Goal: Task Accomplishment & Management: Use online tool/utility

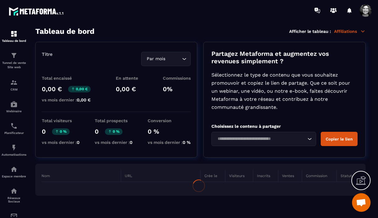
scroll to position [7483, 0]
click at [15, 128] on img at bounding box center [13, 125] width 7 height 7
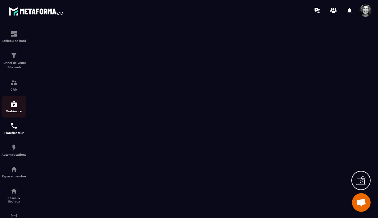
click at [16, 104] on img at bounding box center [13, 103] width 7 height 7
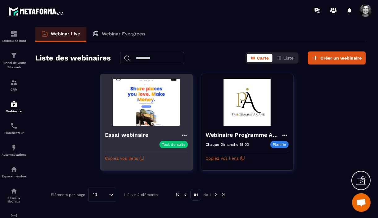
click at [149, 104] on img at bounding box center [146, 102] width 83 height 47
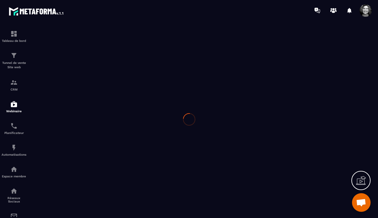
type input "**********"
type textarea "****"
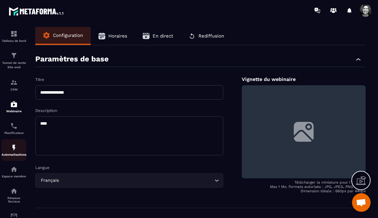
click at [15, 147] on img at bounding box center [13, 147] width 7 height 7
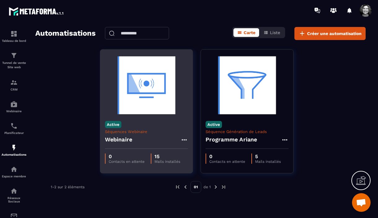
click at [138, 86] on img at bounding box center [146, 85] width 83 height 62
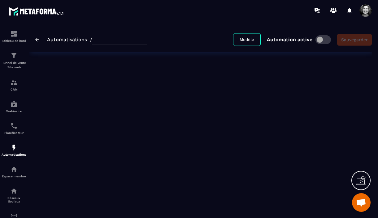
type input "*********"
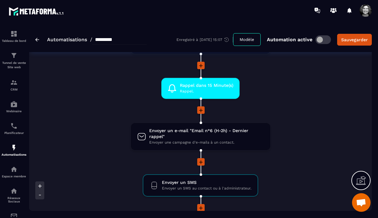
scroll to position [485, 0]
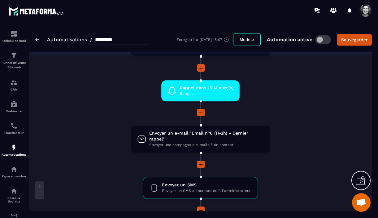
click at [37, 41] on img at bounding box center [37, 40] width 4 height 4
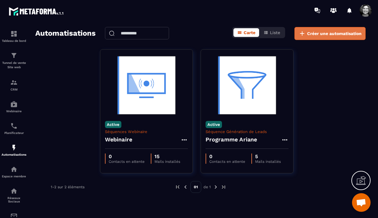
click at [341, 33] on span "Créer une automatisation" at bounding box center [334, 33] width 55 height 6
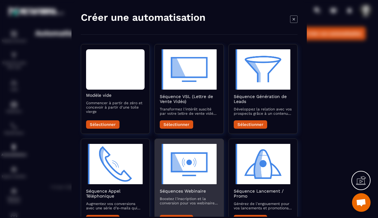
click at [195, 169] on img "Modal window" at bounding box center [189, 163] width 59 height 40
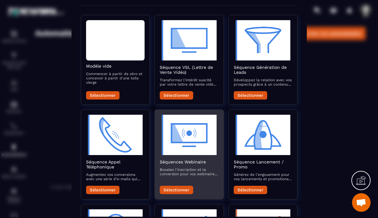
scroll to position [51, 0]
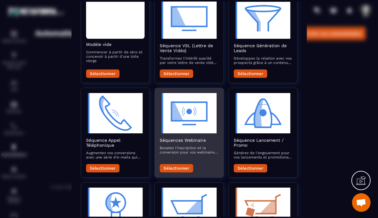
click at [175, 167] on button "Sélectionner" at bounding box center [176, 168] width 33 height 8
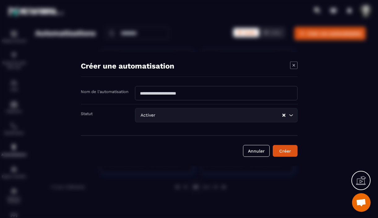
click at [160, 92] on input "Modal window" at bounding box center [216, 93] width 163 height 14
type input "**********"
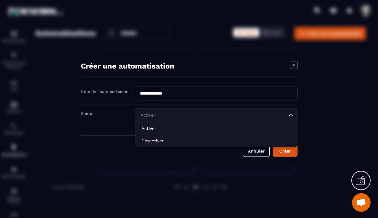
click at [294, 115] on div "Activer Loading..." at bounding box center [216, 115] width 163 height 14
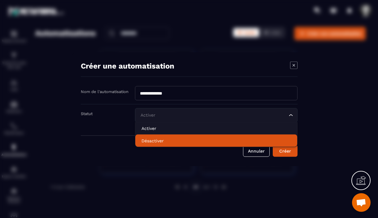
click at [197, 138] on p "Désactiver" at bounding box center [217, 140] width 150 height 6
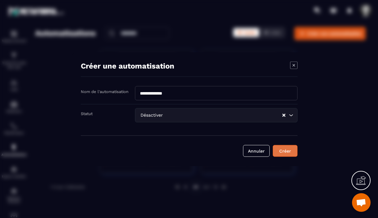
click at [283, 152] on button "Créer" at bounding box center [285, 151] width 25 height 12
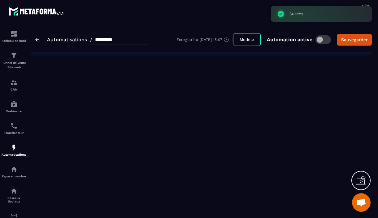
type input "**********"
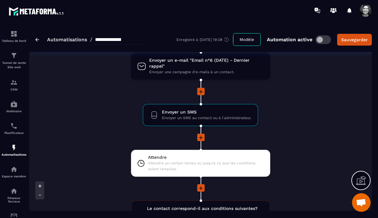
scroll to position [557, 0]
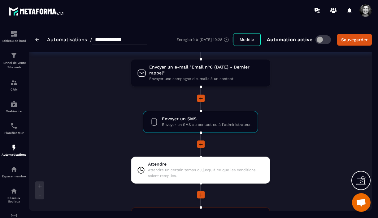
click at [202, 144] on icon at bounding box center [201, 144] width 6 height 6
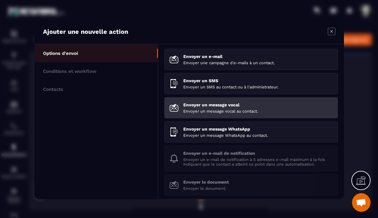
click at [229, 106] on p "Envoyer un message vocal" at bounding box center [258, 104] width 150 height 5
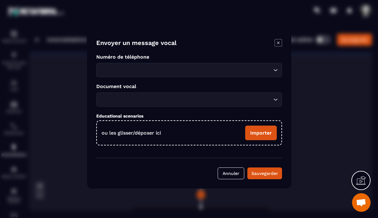
click at [275, 70] on icon "Search for option" at bounding box center [276, 70] width 6 height 6
click at [277, 99] on icon "Search for option" at bounding box center [276, 100] width 4 height 2
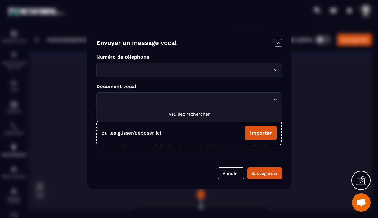
click at [277, 99] on icon "Search for option" at bounding box center [276, 99] width 6 height 6
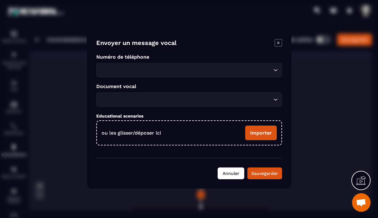
click at [223, 176] on button "Annuler" at bounding box center [231, 173] width 27 height 12
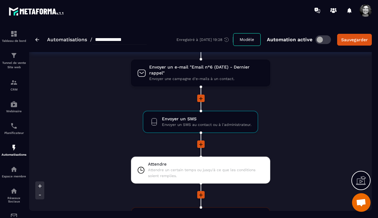
click at [36, 38] on img at bounding box center [37, 40] width 4 height 4
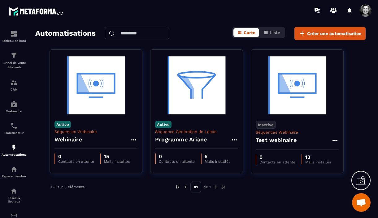
click at [370, 11] on span at bounding box center [366, 10] width 12 height 12
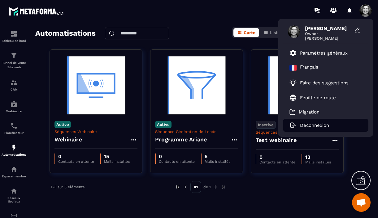
click at [320, 126] on p "Déconnexion" at bounding box center [314, 125] width 29 height 6
